Goal: Find specific page/section: Find specific page/section

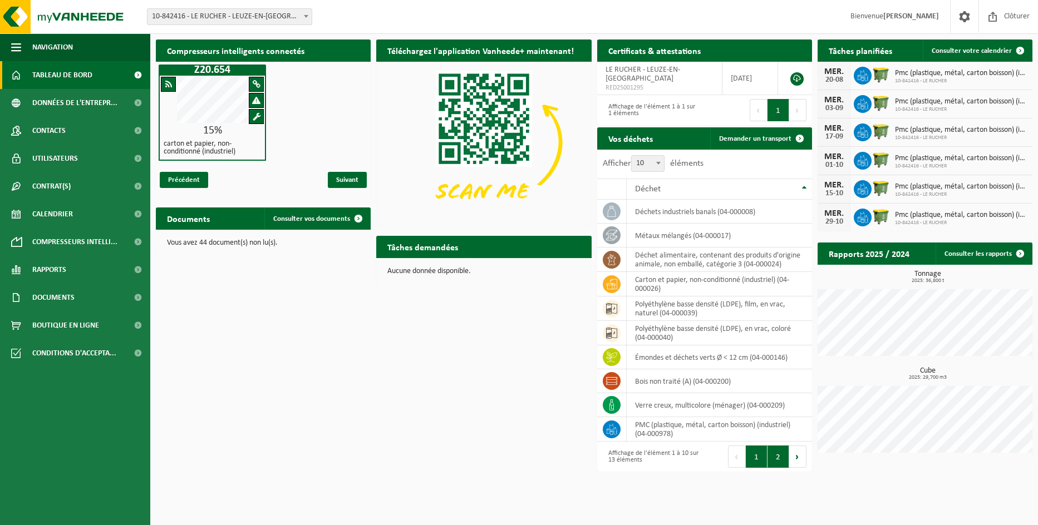
click at [777, 463] on button "2" at bounding box center [779, 457] width 22 height 22
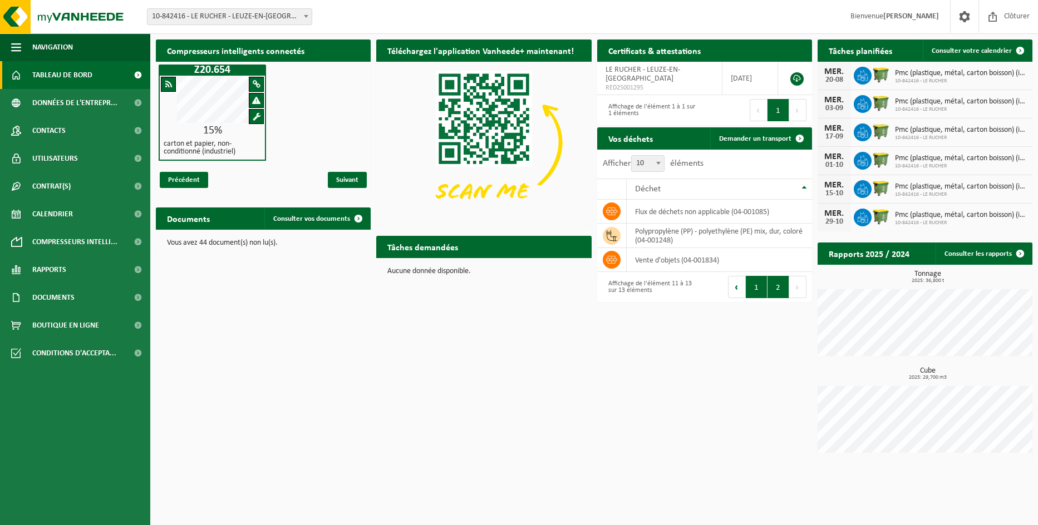
click at [752, 289] on button "1" at bounding box center [757, 287] width 22 height 22
